Goal: Check status: Check status

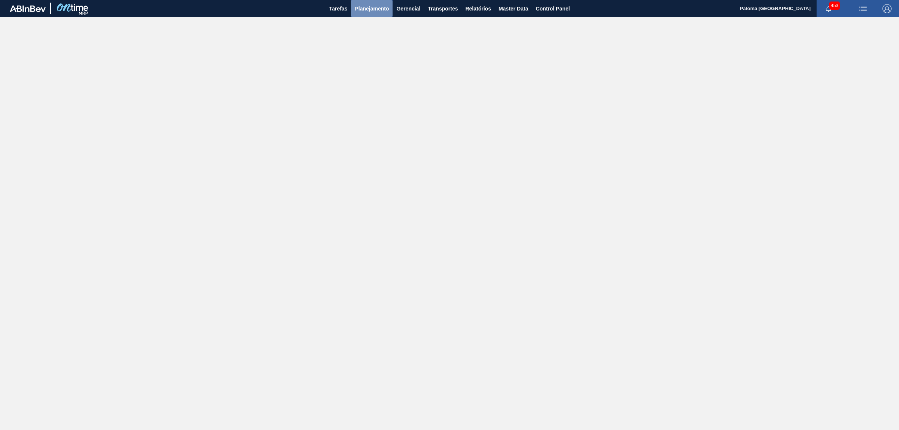
click at [380, 8] on span "Planejamento" at bounding box center [372, 8] width 34 height 9
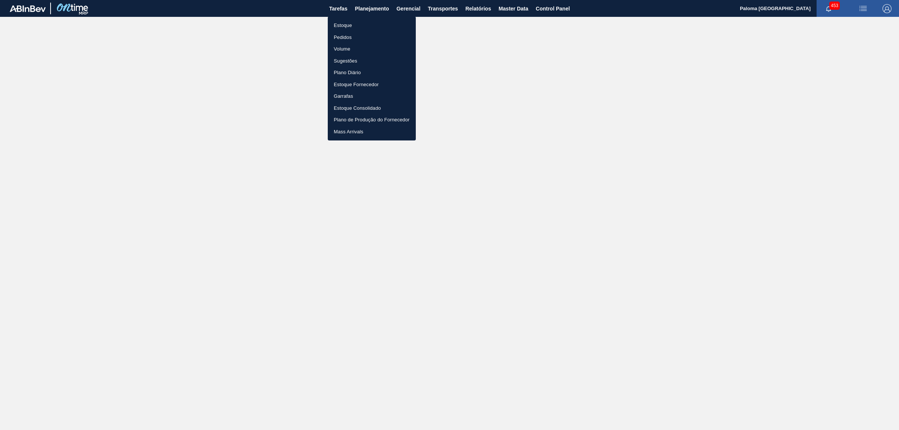
click at [350, 23] on li "Estoque" at bounding box center [372, 25] width 88 height 12
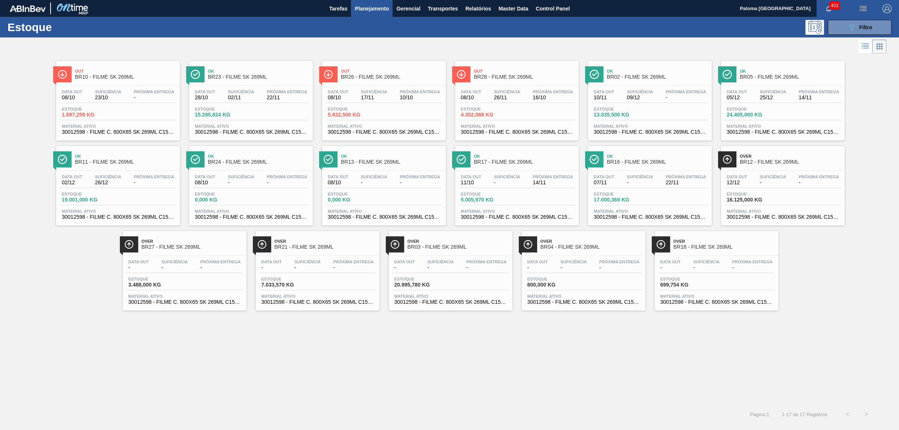
click at [675, 205] on div "Estoque 17.000,369 KG" at bounding box center [650, 198] width 116 height 13
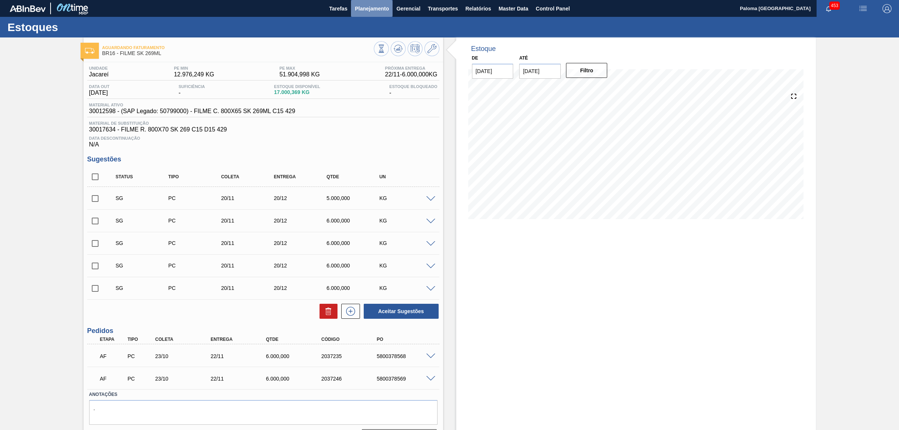
click at [389, 4] on button "Planejamento" at bounding box center [372, 8] width 42 height 17
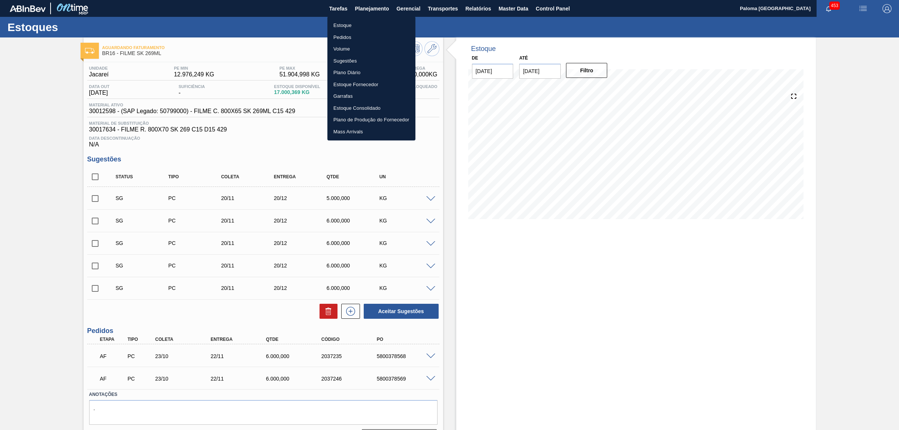
click at [355, 27] on li "Estoque" at bounding box center [371, 25] width 88 height 12
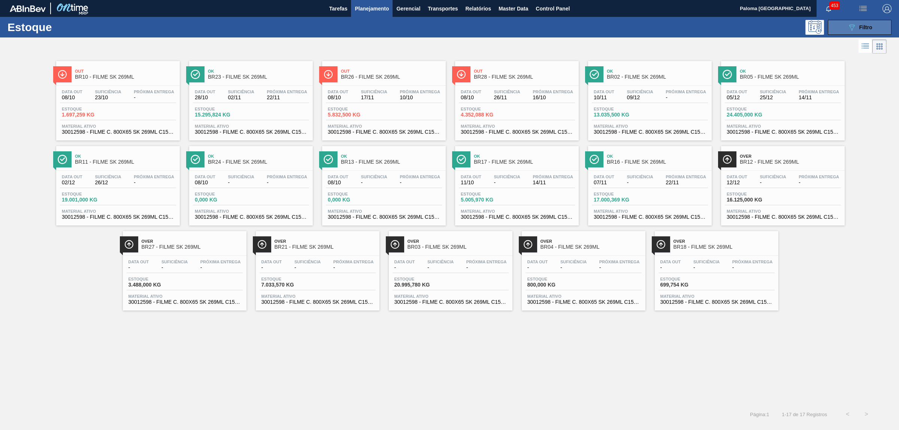
click at [858, 30] on div "089F7B8B-B2A5-4AFE-B5C0-19BA573D28AC Filtro" at bounding box center [859, 27] width 25 height 9
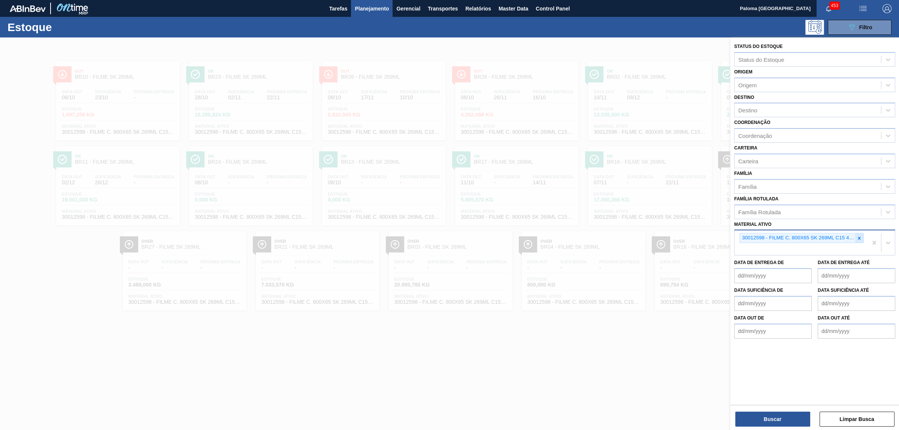
click at [862, 238] on div at bounding box center [859, 237] width 8 height 9
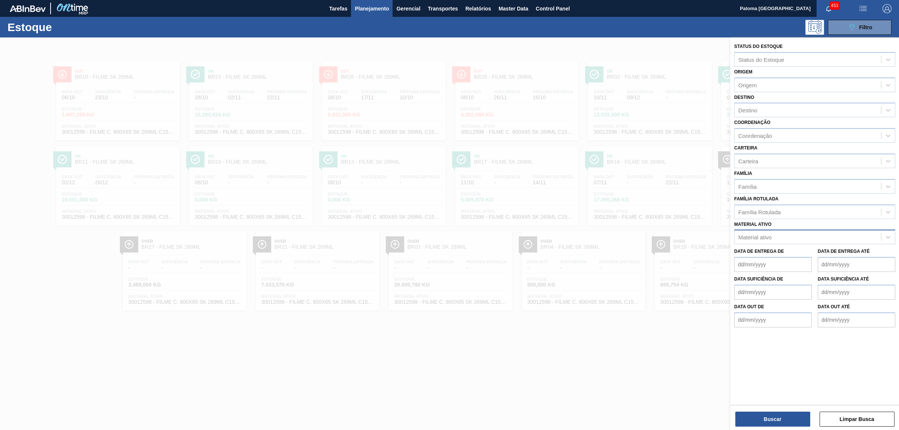
click at [764, 237] on div "Material ativo" at bounding box center [754, 237] width 33 height 6
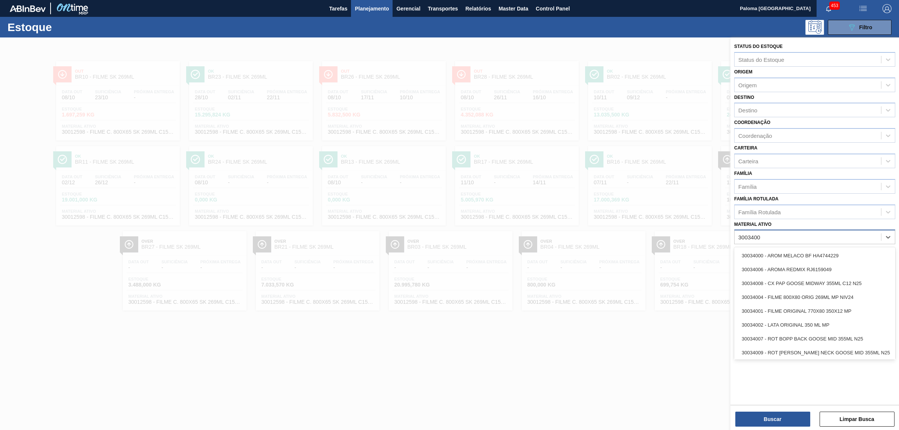
type ativo "30034001"
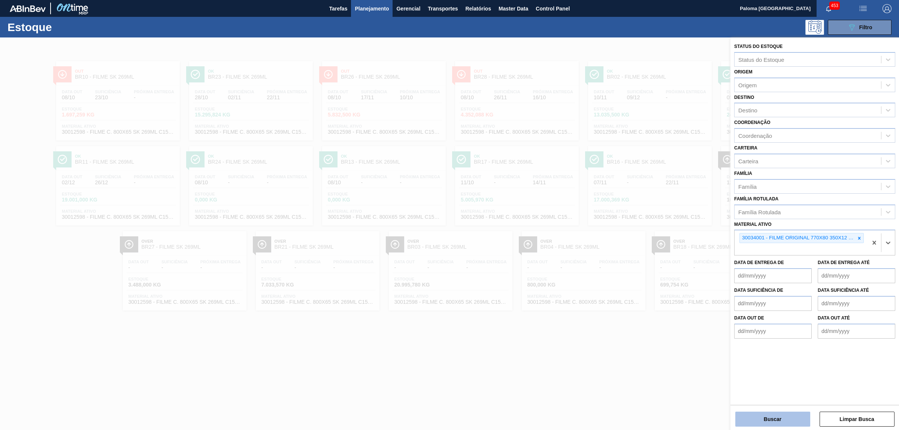
click at [777, 421] on button "Buscar" at bounding box center [772, 419] width 75 height 15
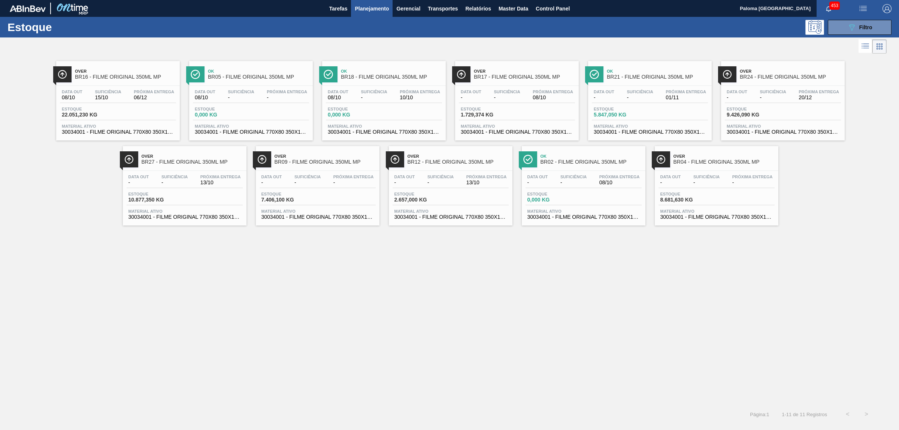
click at [125, 109] on div "Estoque 22.051,230 KG" at bounding box center [118, 113] width 116 height 13
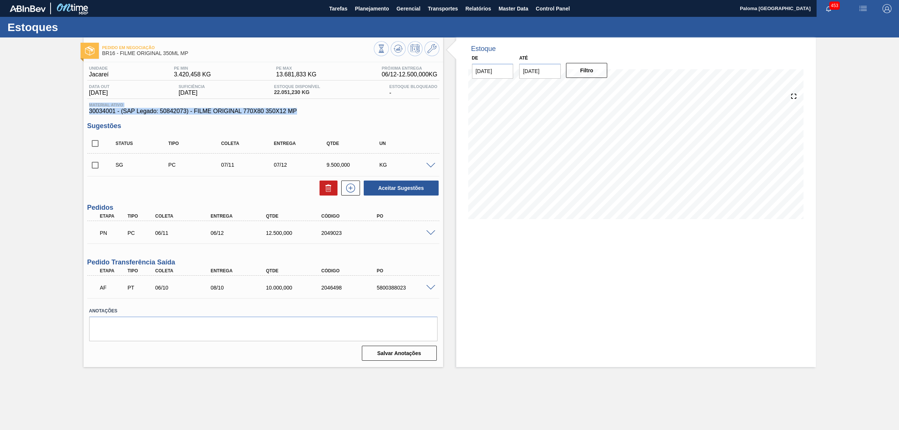
drag, startPoint x: 311, startPoint y: 114, endPoint x: 87, endPoint y: 104, distance: 225.0
click at [87, 104] on div "Unidade Jacareí PE MIN 3.420,458 KG PE MAX 13.681,833 KG Próxima Entrega 06/12 …" at bounding box center [264, 212] width 360 height 301
copy div "Material ativo 30034001 - (SAP Legado: 50842073) - FILME ORIGINAL 770X80 350X12…"
click at [323, 405] on main "Tarefas Planejamento Gerencial Transportes Relatórios Master Data Control Panel…" at bounding box center [449, 215] width 899 height 430
click at [478, 240] on div "Estoque De [DATE] Até [DATE] Filtro 08/10 Projeção de Estoque 2,051.23 [DOMAIN_…" at bounding box center [636, 202] width 360 height 330
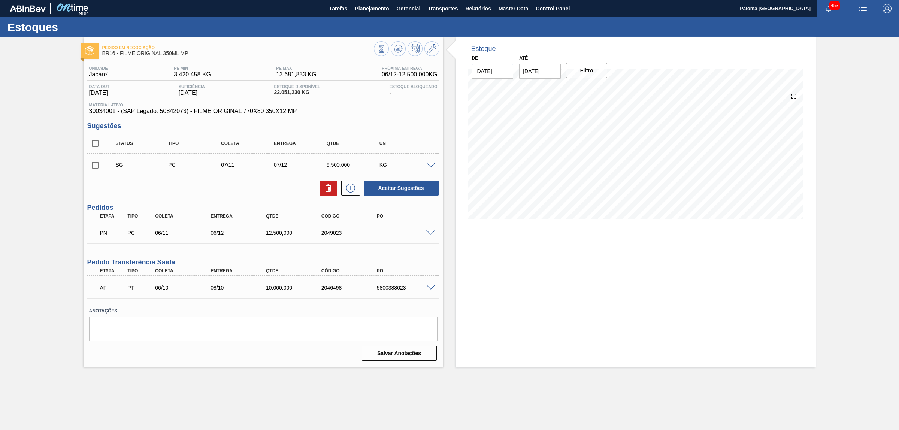
click at [552, 254] on div "Estoque De [DATE] Até [DATE] Filtro 20/10 Projeção de Estoque -401.159 [DOMAIN_…" at bounding box center [636, 202] width 360 height 330
